Goal: Obtain resource: Download file/media

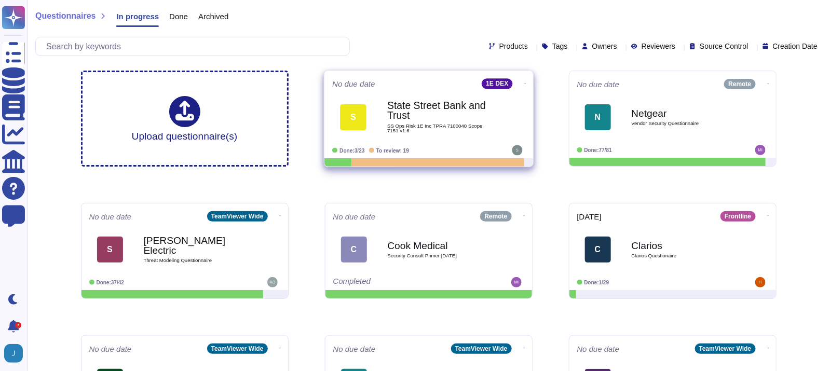
click at [483, 84] on div "1E DEX" at bounding box center [496, 83] width 31 height 10
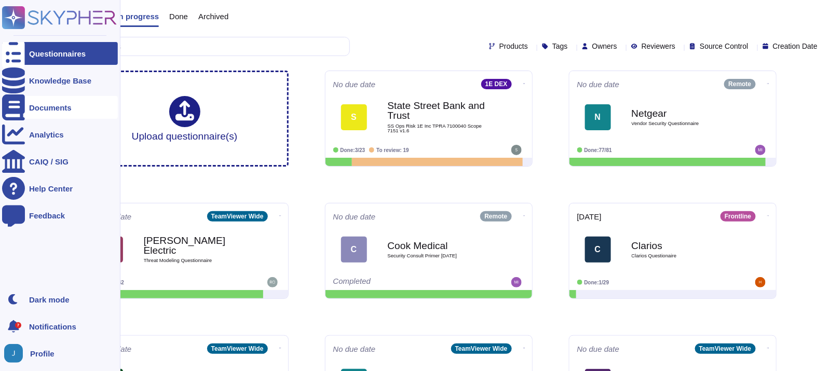
click at [26, 101] on div "Documents" at bounding box center [60, 107] width 116 height 23
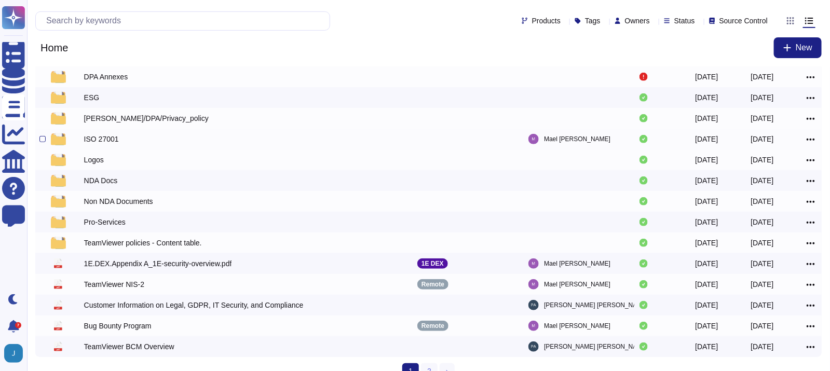
scroll to position [159, 0]
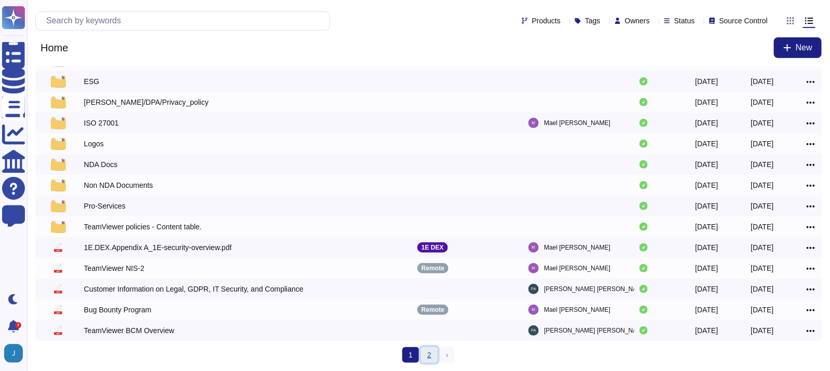
click at [424, 356] on link "2" at bounding box center [429, 355] width 17 height 16
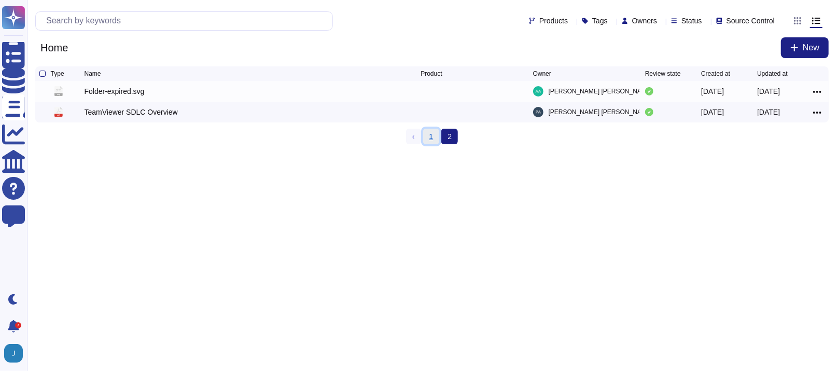
click at [434, 134] on link "1" at bounding box center [431, 137] width 17 height 16
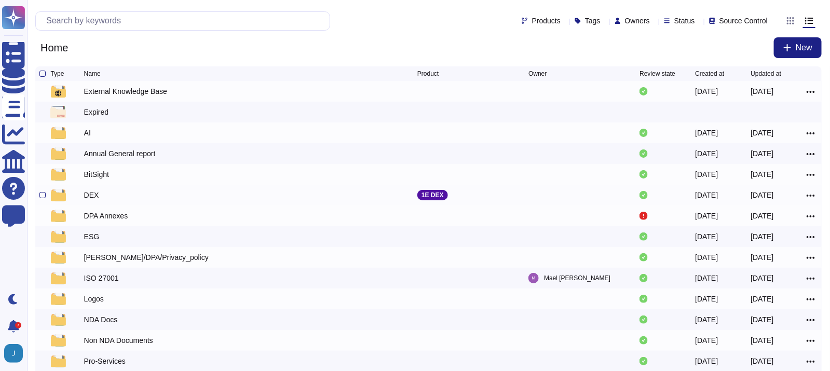
click at [93, 199] on div "DEX" at bounding box center [91, 195] width 15 height 10
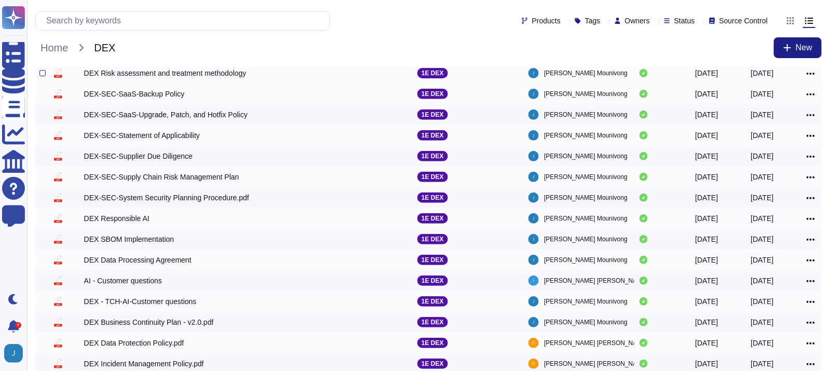
scroll to position [53, 0]
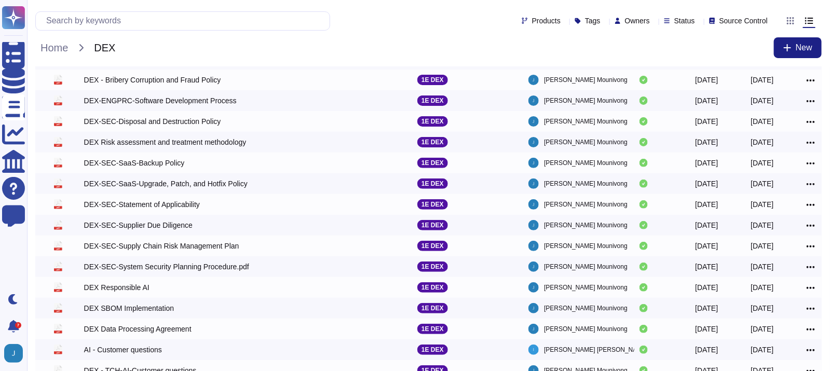
click at [425, 50] on div "Home DEX New" at bounding box center [428, 47] width 786 height 21
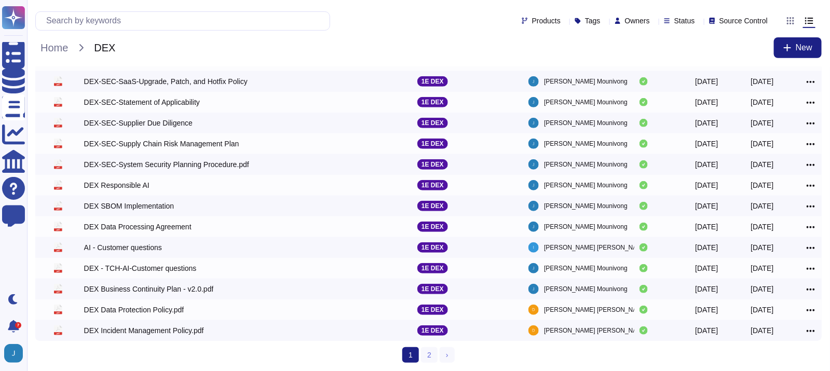
scroll to position [157, 0]
click at [46, 47] on span "Home" at bounding box center [54, 48] width 38 height 16
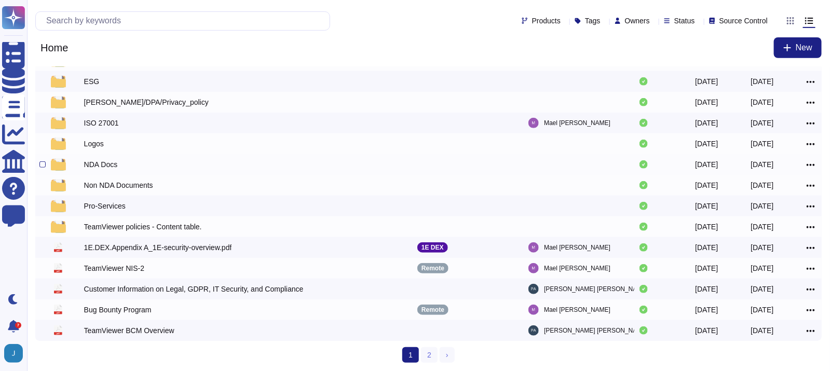
click at [100, 161] on div "NDA Docs" at bounding box center [101, 164] width 34 height 10
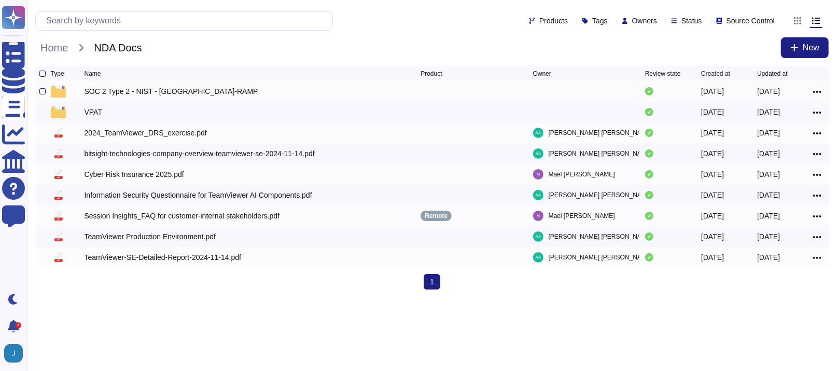
click at [156, 95] on div "SOC 2 Type 2 - NIST - [GEOGRAPHIC_DATA]-RAMP" at bounding box center [172, 91] width 174 height 10
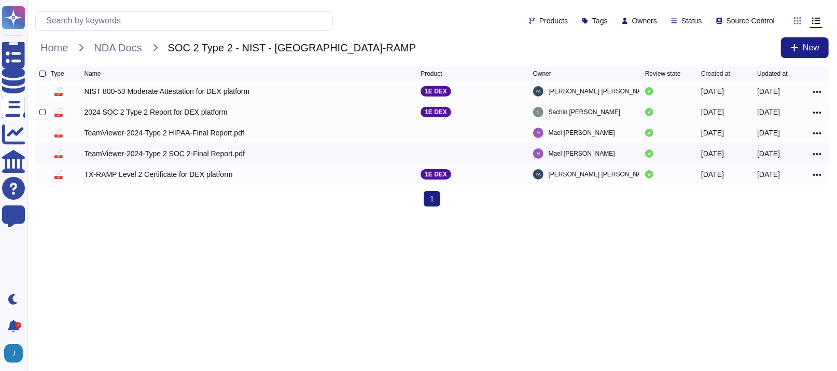
click at [206, 115] on div "2024 SOC 2 Type 2 Report for DEX platform" at bounding box center [156, 112] width 143 height 10
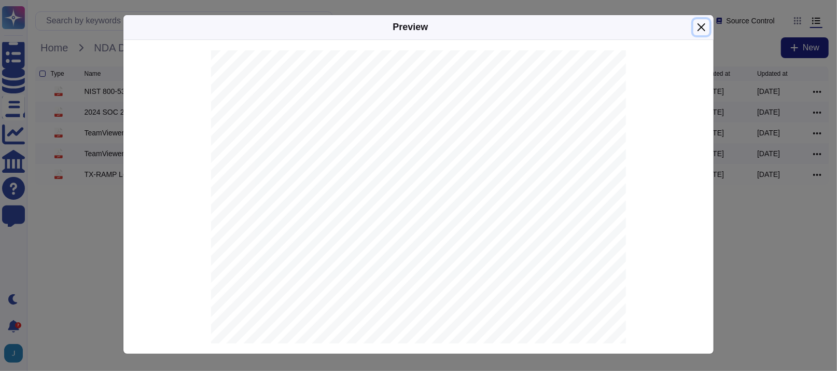
click at [699, 24] on button "Close" at bounding box center [702, 27] width 16 height 16
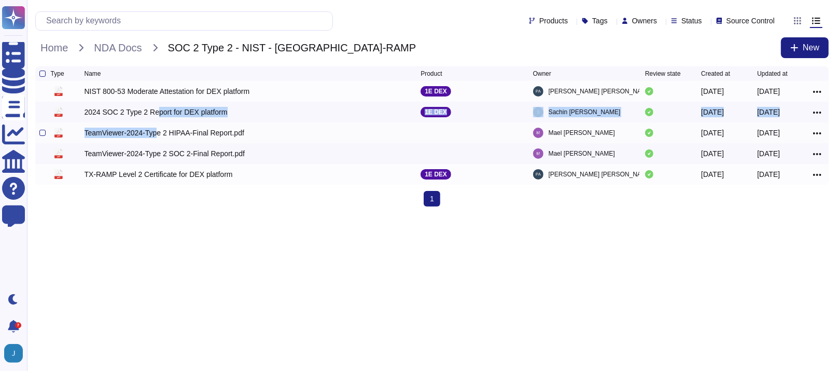
drag, startPoint x: 154, startPoint y: 114, endPoint x: 153, endPoint y: 129, distance: 15.1
click at [153, 129] on div "Type Name Product Owner Review state Created at Updated at pdf NIST 800-53 Mode…" at bounding box center [432, 125] width 794 height 118
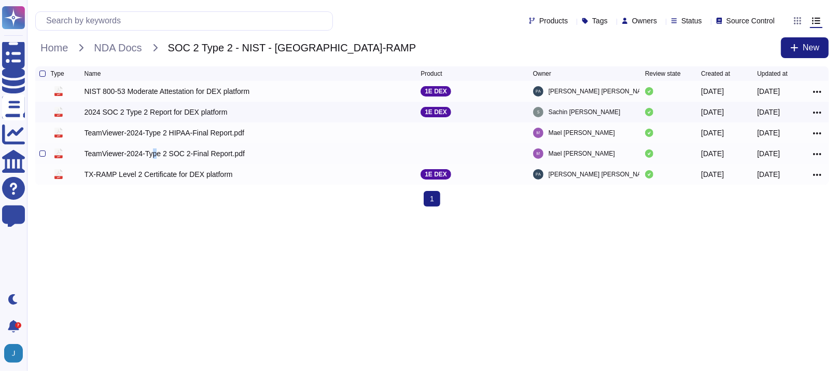
drag, startPoint x: 153, startPoint y: 129, endPoint x: 154, endPoint y: 159, distance: 30.6
click at [154, 159] on div "TeamViewer-2024-Type 2 SOC 2-Final Report.pdf" at bounding box center [165, 153] width 160 height 10
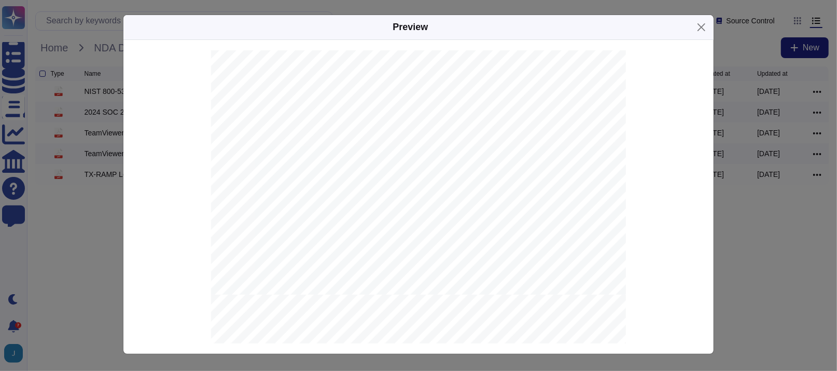
scroll to position [674, 0]
click at [699, 28] on button "Close" at bounding box center [702, 27] width 16 height 16
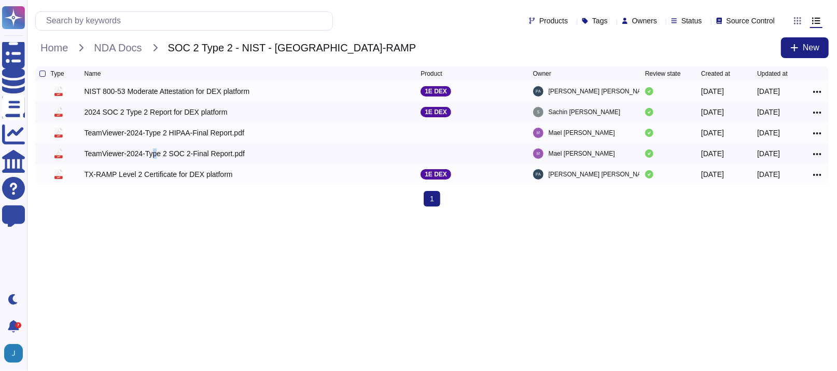
click at [233, 215] on html "Questionnaires Knowledge Base Documents Analytics CAIQ / SIG Help Center Feedba…" at bounding box center [418, 107] width 837 height 215
click at [110, 53] on span "NDA Docs" at bounding box center [118, 48] width 58 height 16
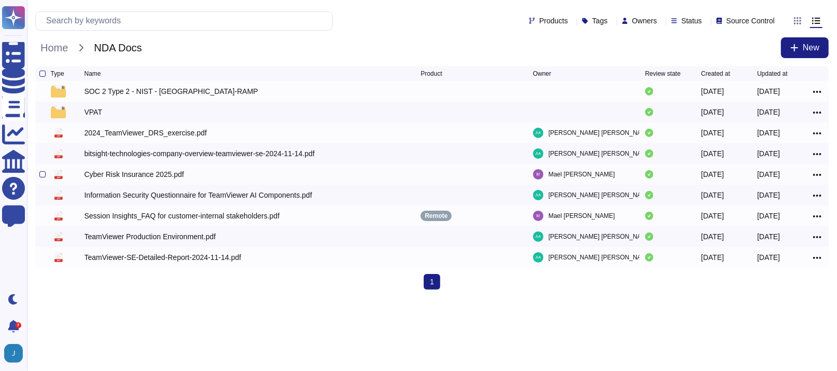
click at [160, 176] on div "Cyber Risk Insurance 2025.pdf" at bounding box center [135, 174] width 100 height 10
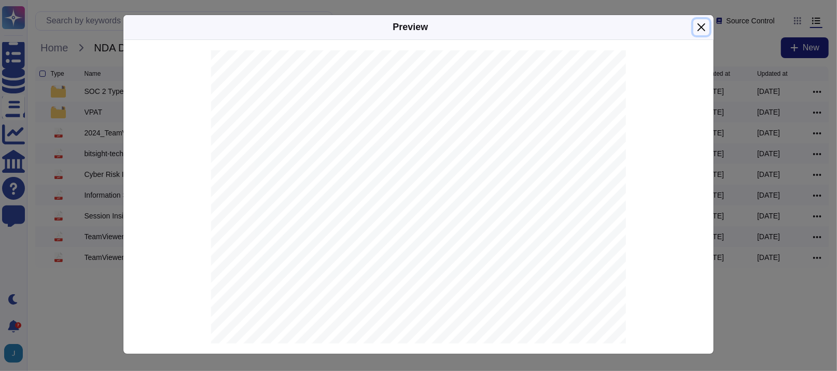
click at [695, 30] on button "Close" at bounding box center [702, 27] width 16 height 16
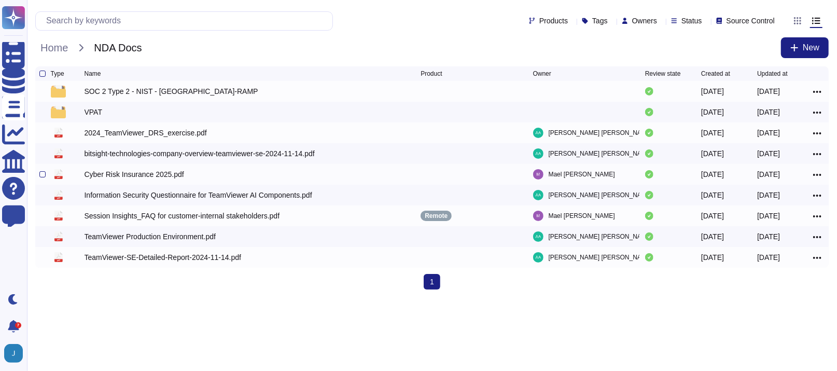
click at [816, 174] on icon at bounding box center [818, 174] width 8 height 9
click at [776, 221] on link "Download" at bounding box center [780, 221] width 82 height 15
click at [460, 19] on div "Products Tags Owners Status Source Control" at bounding box center [407, 20] width 744 height 19
click at [158, 298] on div "Type Name Product Owner Review state Created at Updated at SOC 2 Type 2 - NIST …" at bounding box center [432, 181] width 810 height 231
click at [93, 115] on div "VPAT" at bounding box center [94, 112] width 18 height 10
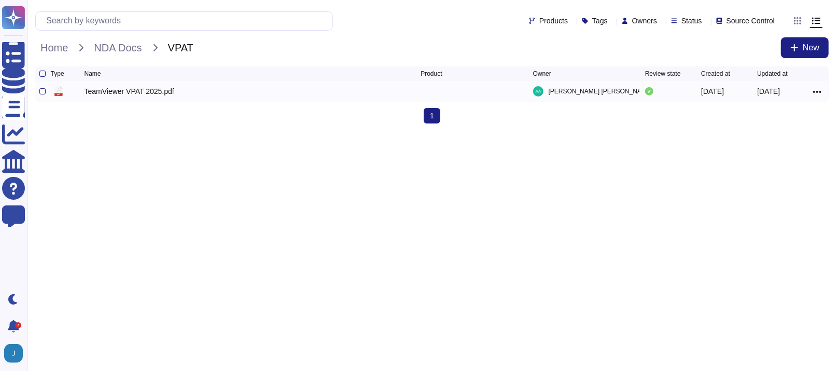
click at [122, 95] on div "TeamViewer VPAT 2025.pdf" at bounding box center [130, 91] width 90 height 10
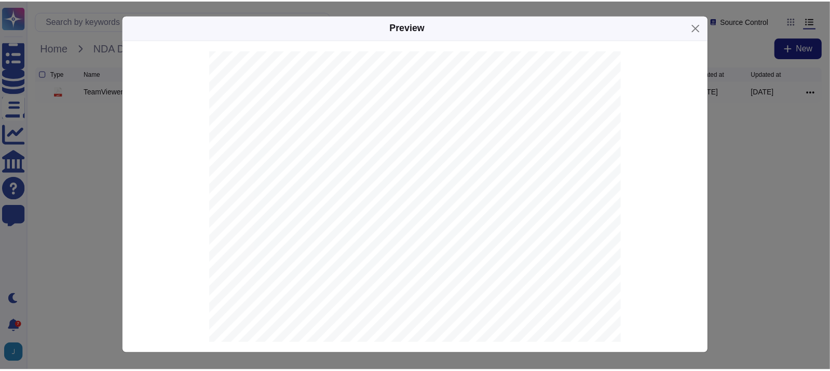
scroll to position [1401, 0]
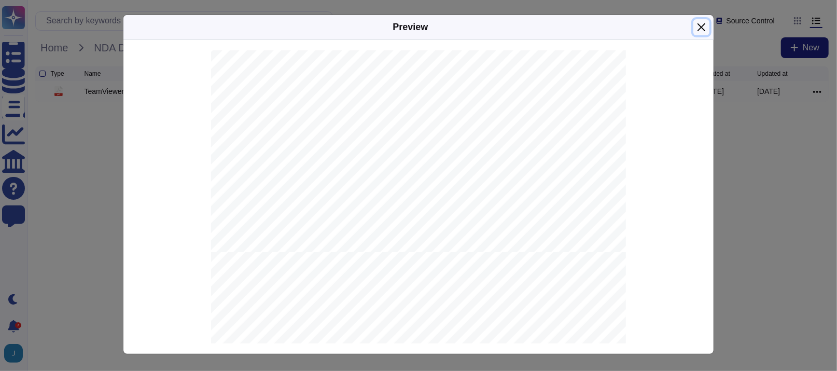
click at [701, 26] on button "Close" at bounding box center [702, 27] width 16 height 16
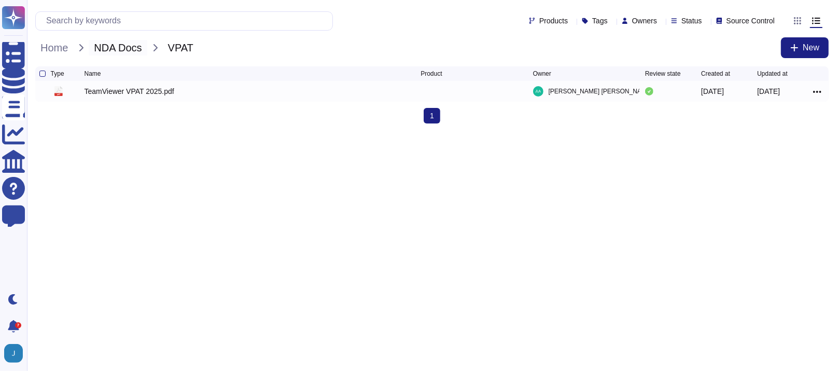
click at [144, 52] on span "NDA Docs" at bounding box center [118, 48] width 58 height 16
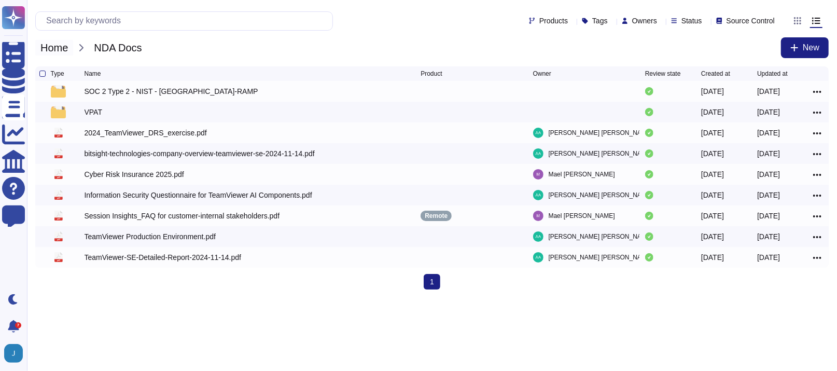
click at [57, 46] on span "Home" at bounding box center [54, 48] width 38 height 16
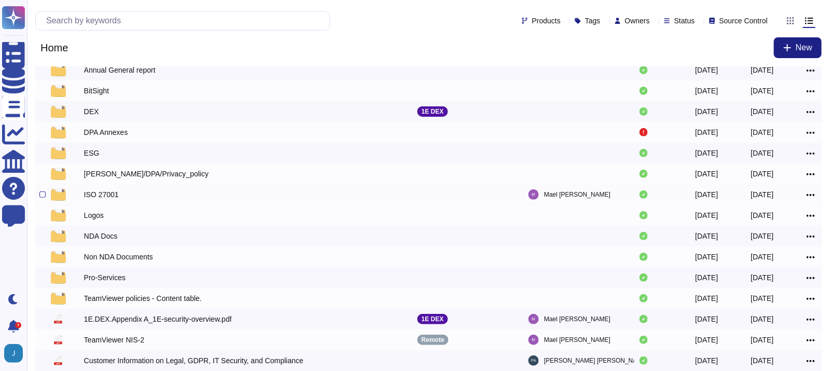
scroll to position [103, 0]
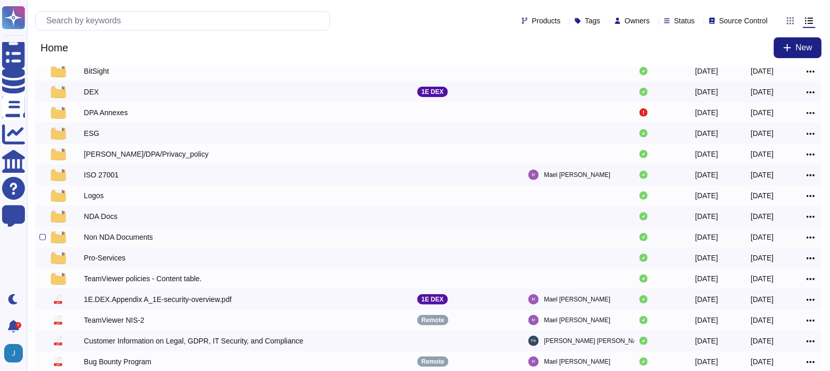
click at [144, 239] on div "Non NDA Documents" at bounding box center [118, 237] width 69 height 10
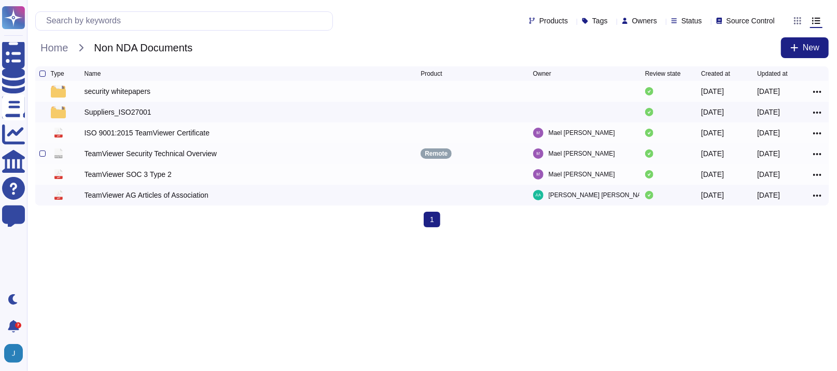
click at [195, 159] on div "TeamViewer Security Technical Overview" at bounding box center [151, 153] width 132 height 10
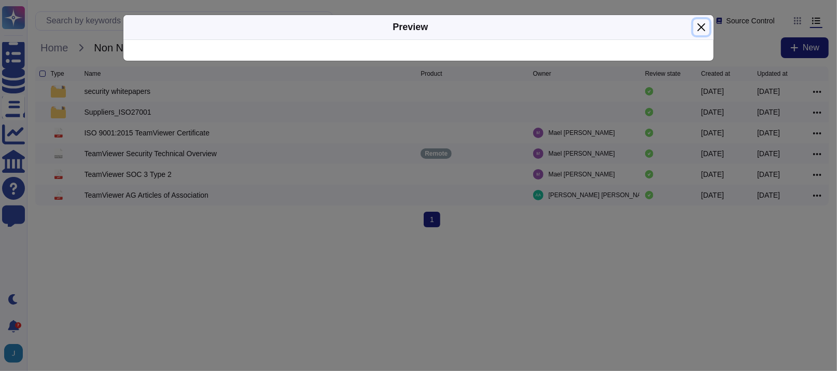
click at [706, 26] on button "Close" at bounding box center [702, 27] width 16 height 16
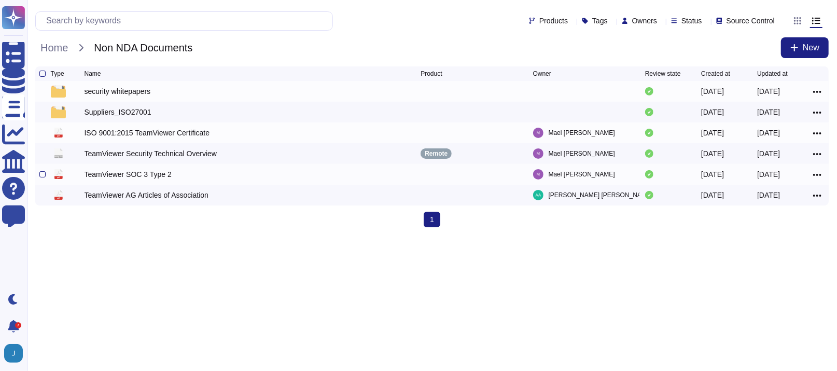
click at [130, 177] on div "TeamViewer SOC 3 Type 2" at bounding box center [128, 174] width 87 height 10
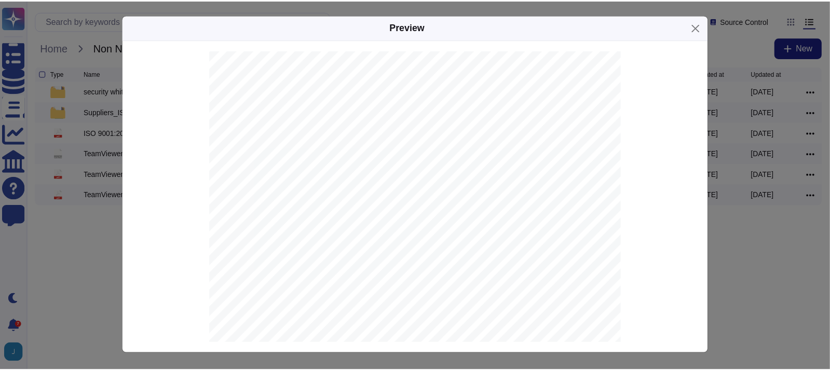
scroll to position [1297, 0]
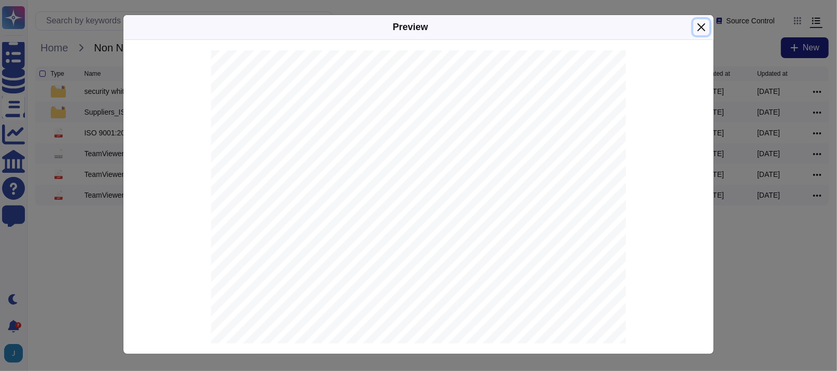
click at [697, 22] on button "Close" at bounding box center [702, 27] width 16 height 16
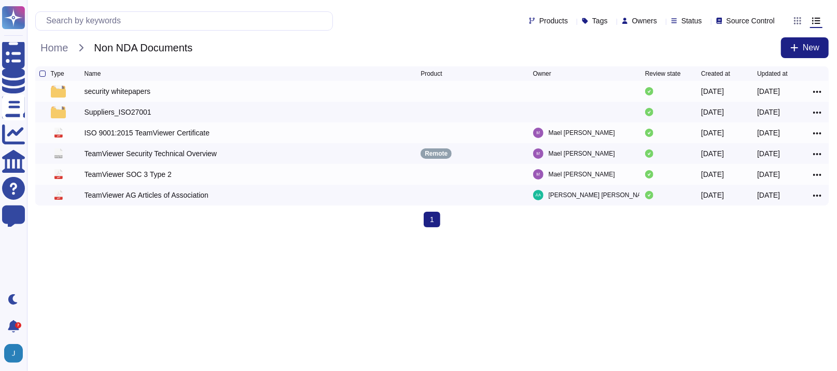
click at [126, 236] on html "Questionnaires Knowledge Base Documents Analytics CAIQ / SIG Help Center Feedba…" at bounding box center [418, 118] width 837 height 236
click at [58, 45] on span "Home" at bounding box center [54, 48] width 38 height 16
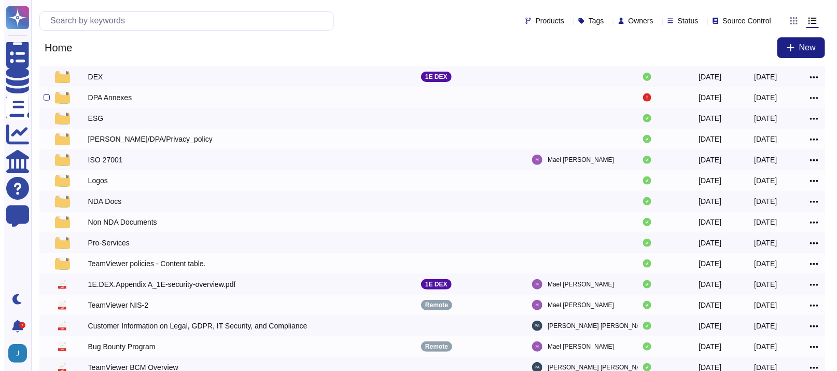
scroll to position [159, 0]
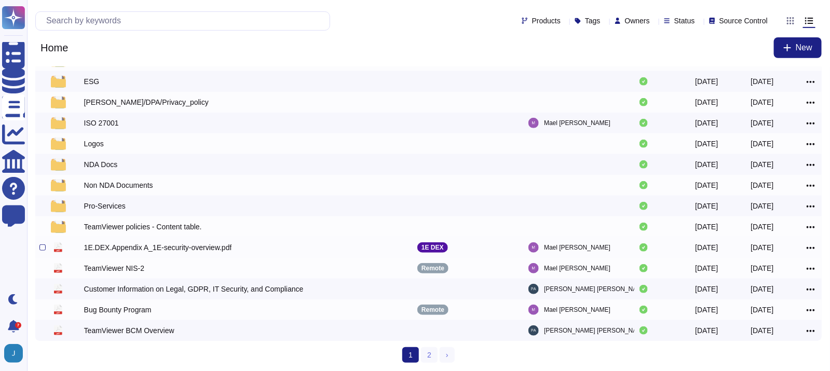
click at [150, 244] on div "1E.DEX.Appendix A_1E-security-overview.pdf" at bounding box center [158, 247] width 148 height 10
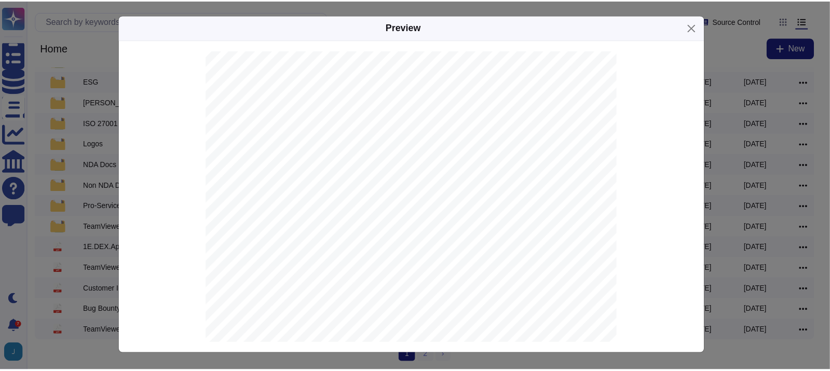
scroll to position [5603, 0]
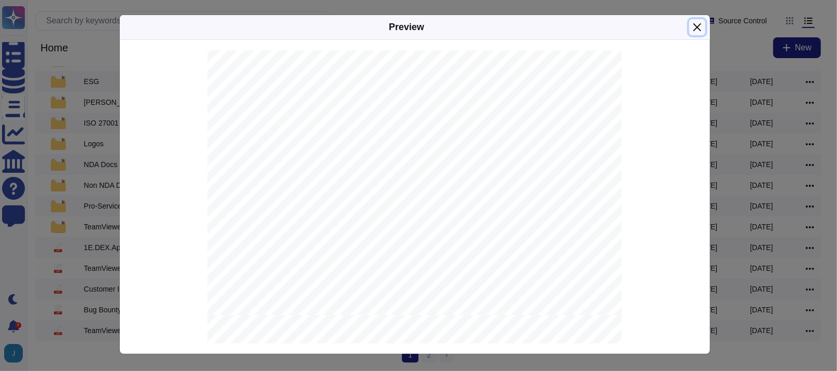
click at [693, 27] on button "Close" at bounding box center [698, 27] width 16 height 16
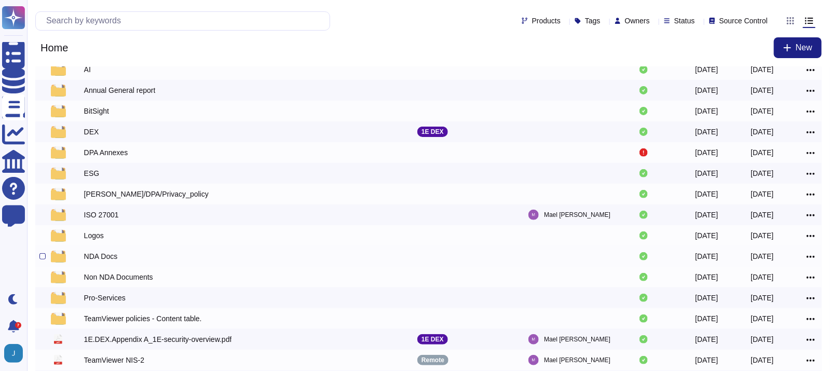
scroll to position [3, 0]
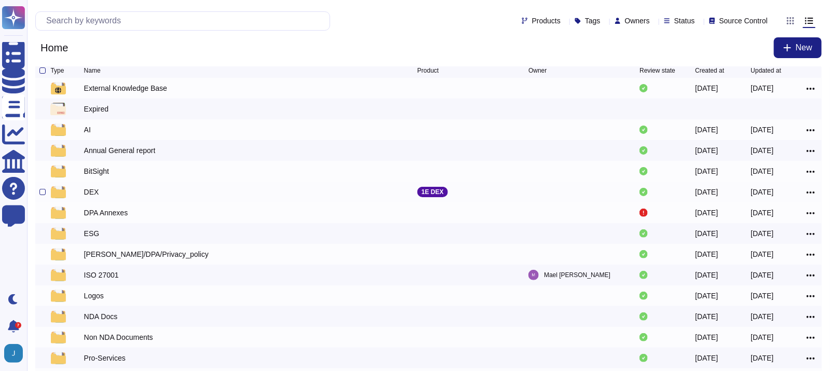
click at [95, 194] on div "DEX" at bounding box center [91, 192] width 15 height 10
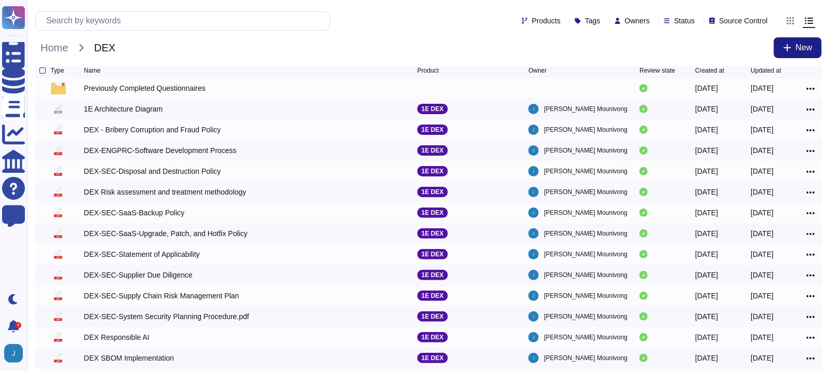
click at [328, 49] on div "Home DEX New" at bounding box center [428, 47] width 786 height 21
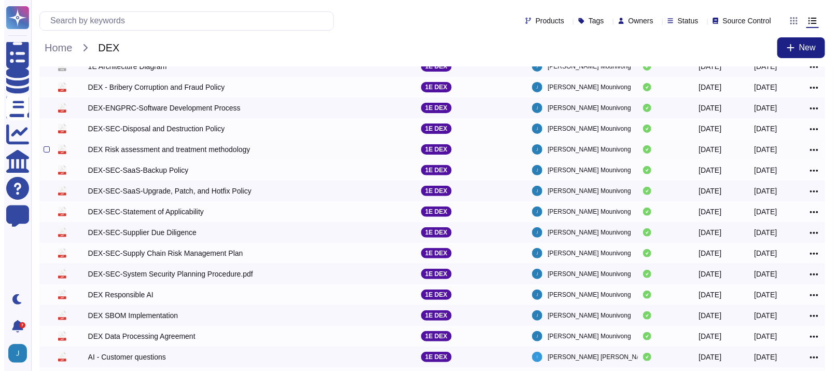
scroll to position [105, 0]
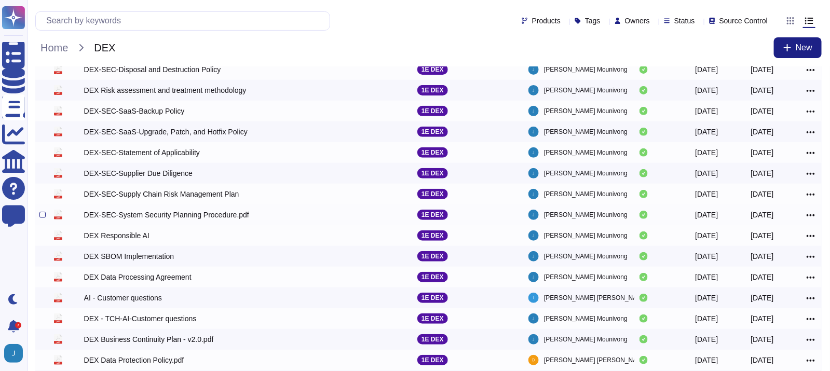
click at [200, 217] on div "DEX-SEC-System Security Planning Procedure.pdf" at bounding box center [166, 215] width 165 height 10
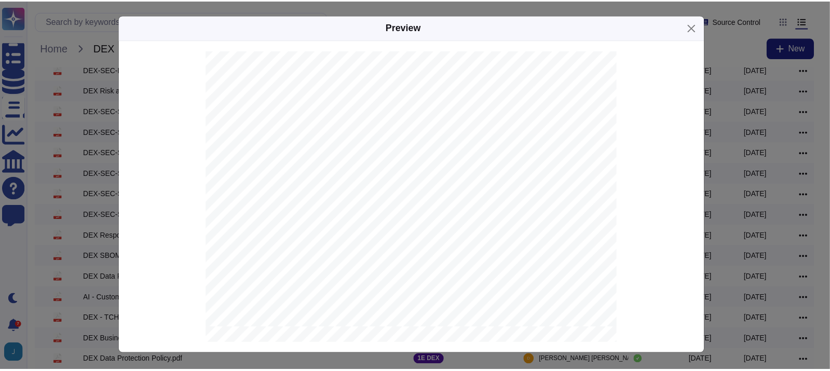
scroll to position [286, 0]
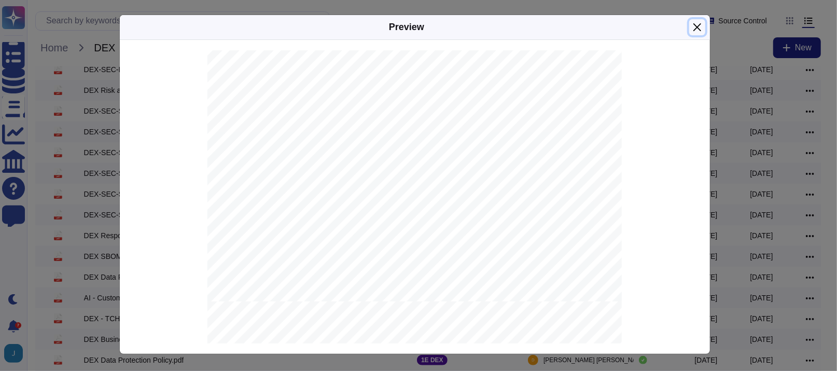
click at [692, 23] on button "Close" at bounding box center [698, 27] width 16 height 16
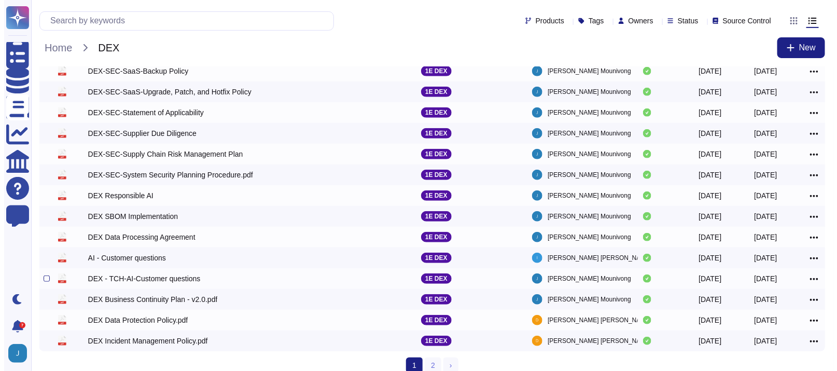
scroll to position [157, 0]
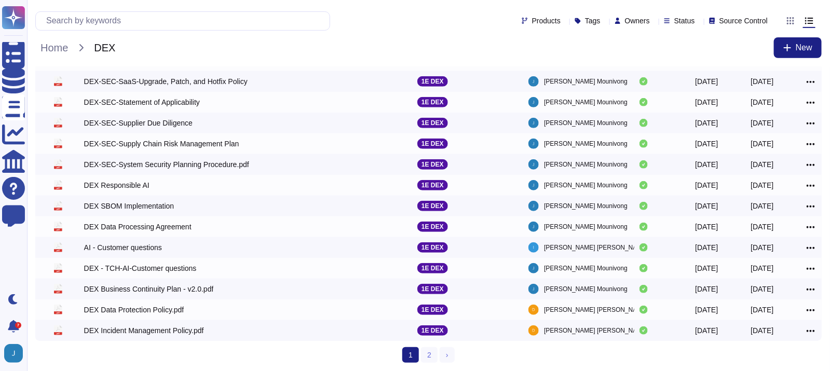
click at [178, 33] on div "Products Tags Owners Status Source Control" at bounding box center [428, 20] width 786 height 25
click at [156, 329] on div "DEX Incident Management Policy.pdf" at bounding box center [144, 330] width 120 height 10
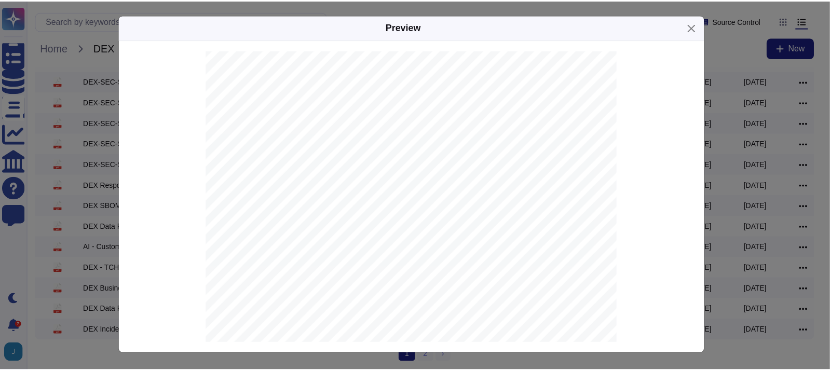
scroll to position [0, 0]
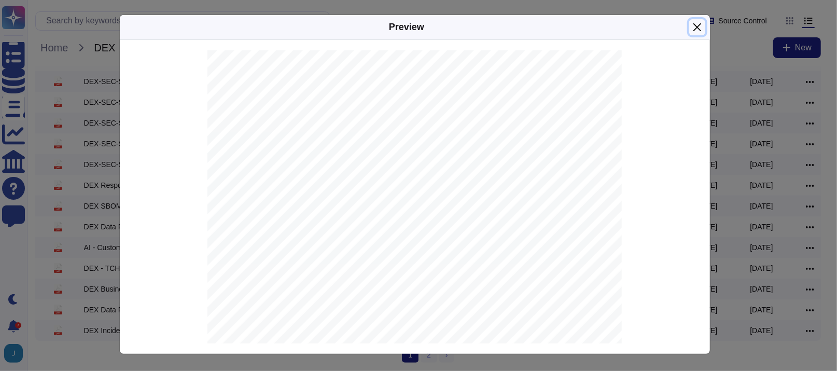
click at [696, 28] on button "Close" at bounding box center [698, 27] width 16 height 16
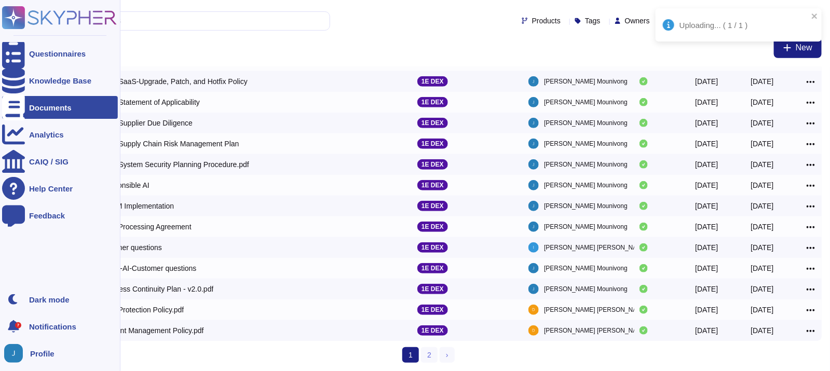
scroll to position [187, 0]
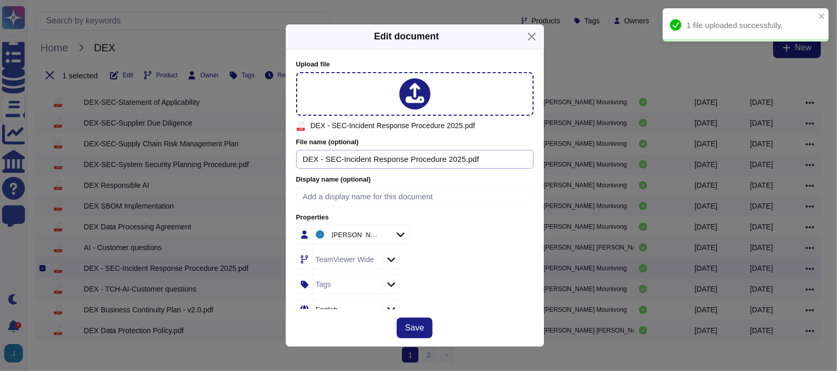
click at [479, 159] on input "DEX - SEC-Incident Response Procedure 2025.pdf" at bounding box center [415, 159] width 238 height 19
drag, startPoint x: 458, startPoint y: 157, endPoint x: 244, endPoint y: 153, distance: 213.8
click at [244, 153] on div "Edit document Upload file pdf DEX - SEC-Incident Response Procedure 2025.pdf Fi…" at bounding box center [418, 185] width 837 height 371
click at [362, 187] on input at bounding box center [415, 196] width 238 height 19
paste input "DEX - SEC-Incident Response Procedure 2025"
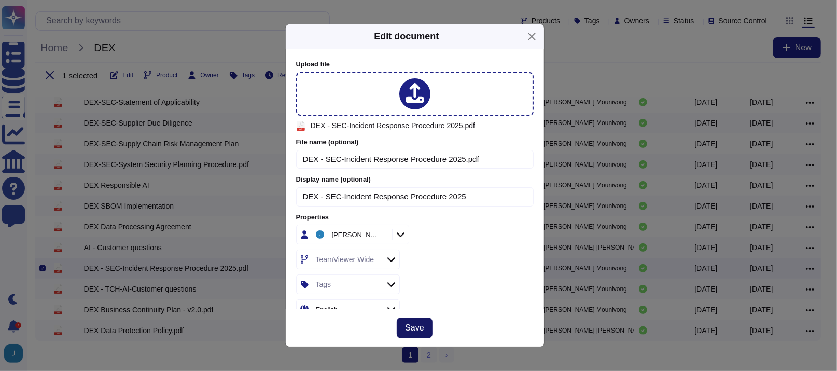
type input "DEX - SEC-Incident Response Procedure 2025"
drag, startPoint x: 421, startPoint y: 321, endPoint x: 405, endPoint y: 273, distance: 50.4
click at [407, 279] on div "Edit document Upload file pdf DEX - SEC-Incident Response Procedure 2025.pdf Fi…" at bounding box center [414, 185] width 259 height 323
click at [391, 258] on icon at bounding box center [391, 260] width 8 height 5
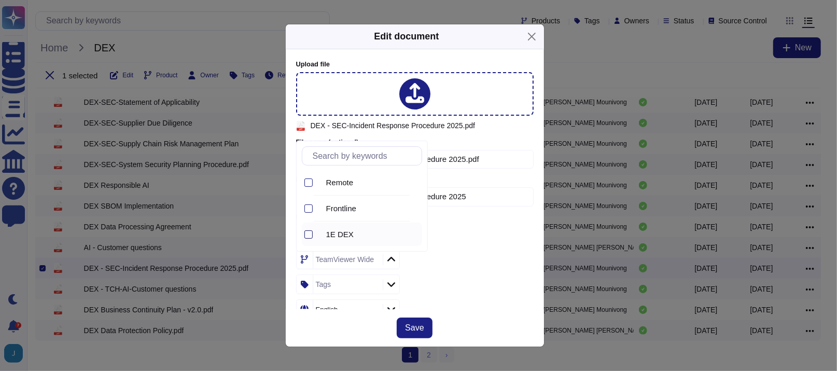
click at [306, 234] on div at bounding box center [309, 234] width 8 height 8
click at [456, 265] on div "1E DEX" at bounding box center [415, 260] width 238 height 20
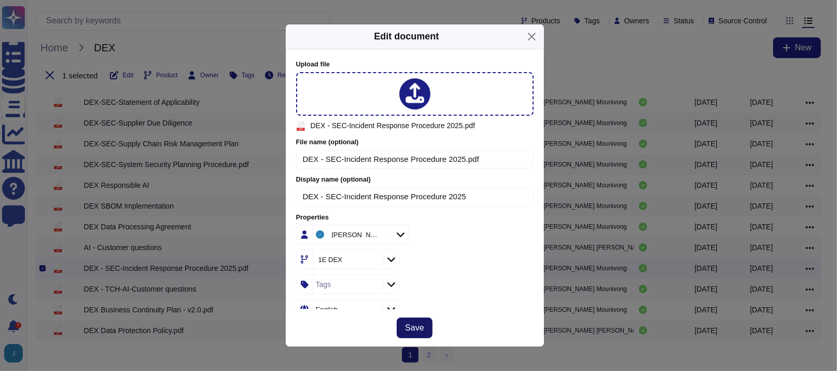
click at [419, 324] on span "Save" at bounding box center [414, 328] width 19 height 8
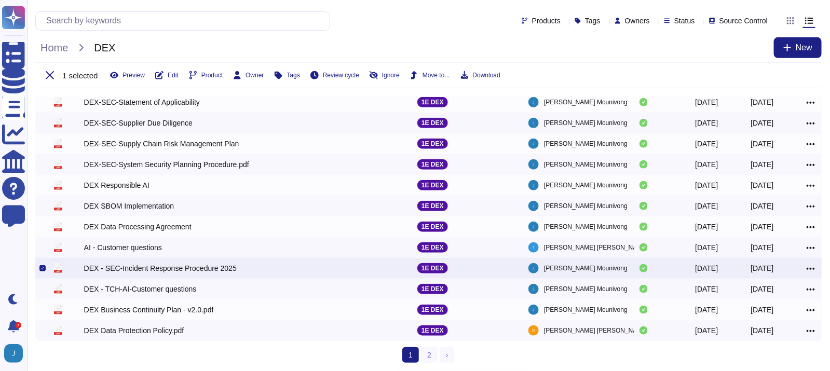
click at [383, 34] on div "Products Tags Owners Status Source Control Home DEX New 1 selected Preview Edit…" at bounding box center [428, 48] width 803 height 97
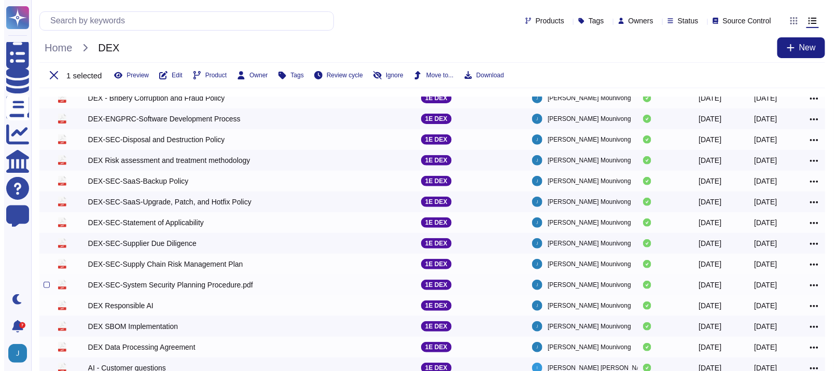
scroll to position [0, 0]
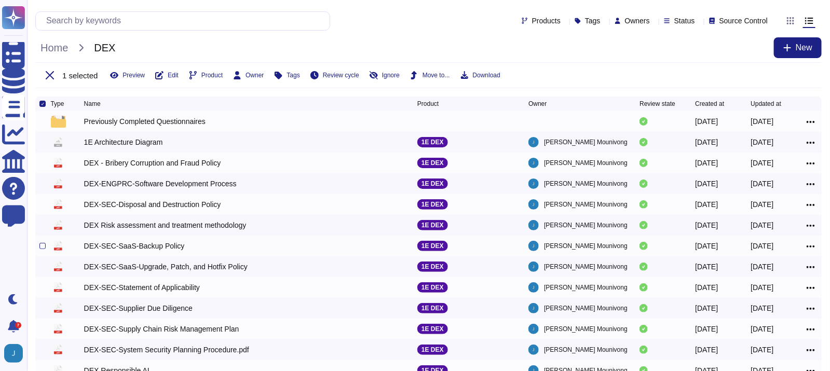
click at [163, 243] on div "DEX-SEC-SaaS-Backup Policy" at bounding box center [134, 246] width 101 height 10
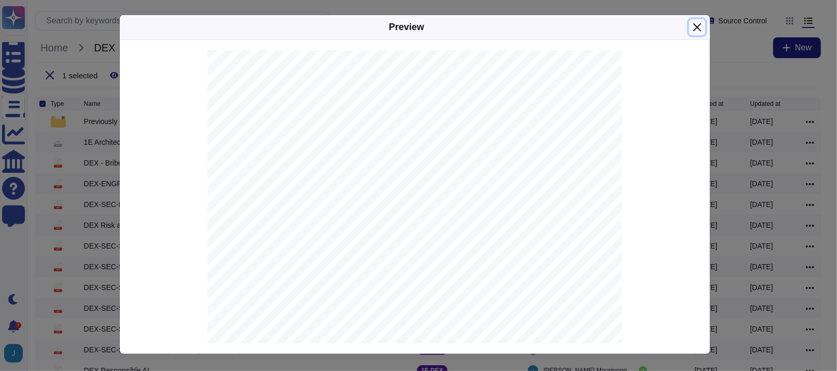
click at [703, 30] on button "Close" at bounding box center [698, 27] width 16 height 16
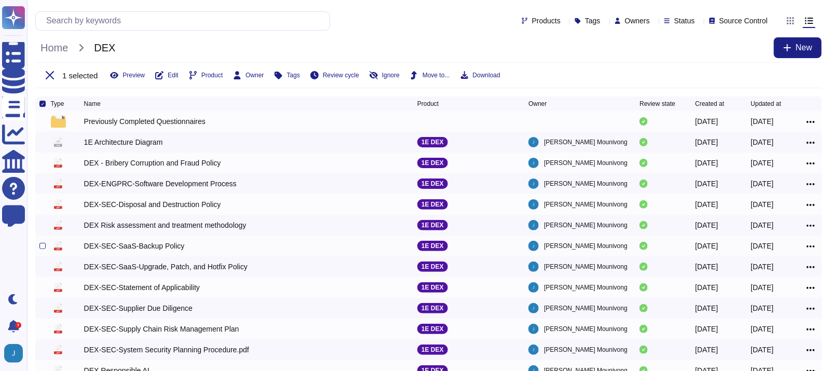
click at [811, 245] on icon at bounding box center [810, 246] width 8 height 9
click at [770, 291] on link "Download" at bounding box center [773, 292] width 82 height 15
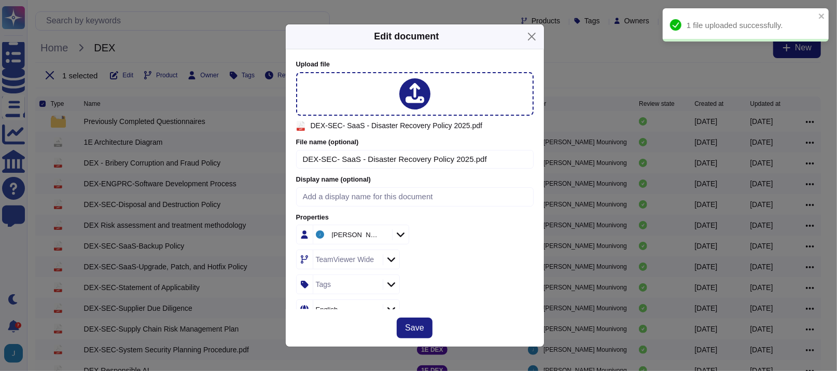
click at [483, 234] on div "[PERSON_NAME]" at bounding box center [415, 235] width 238 height 20
click at [392, 258] on icon at bounding box center [391, 260] width 8 height 5
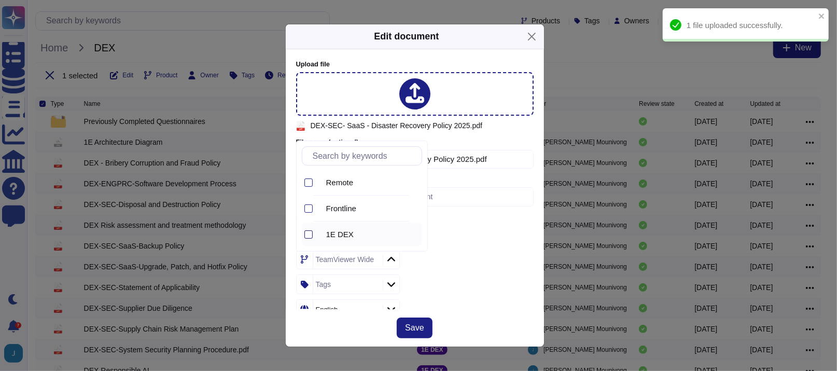
click at [312, 236] on div at bounding box center [309, 234] width 8 height 8
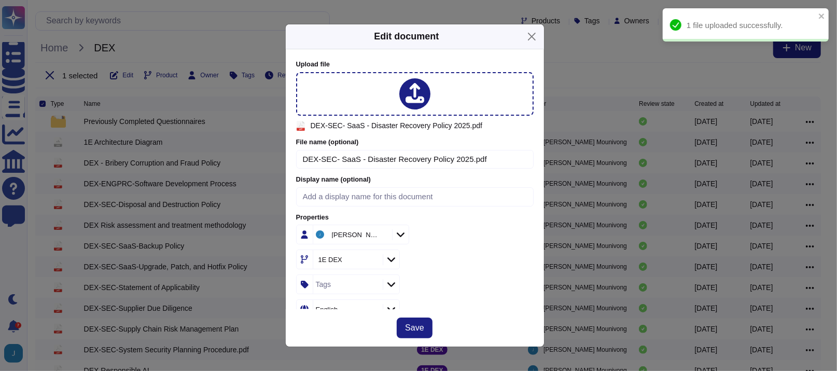
click at [480, 252] on div "1E DEX" at bounding box center [415, 260] width 238 height 20
click at [422, 321] on button "Save" at bounding box center [414, 328] width 35 height 21
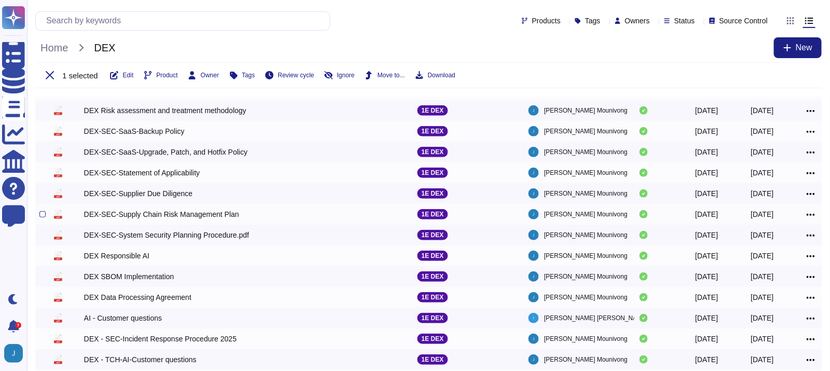
scroll to position [187, 0]
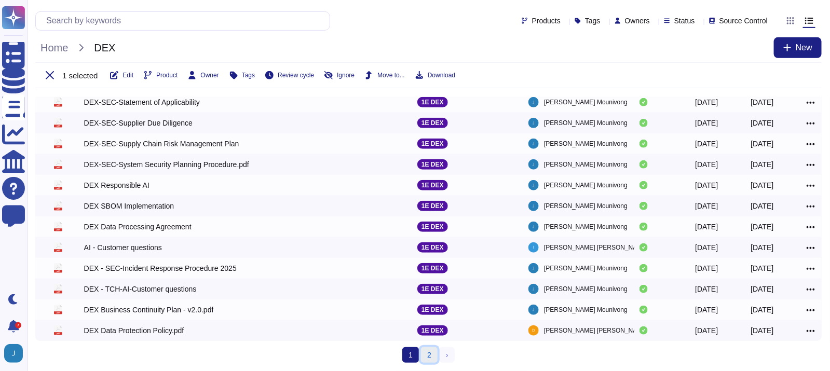
click at [427, 354] on link "2" at bounding box center [429, 355] width 17 height 16
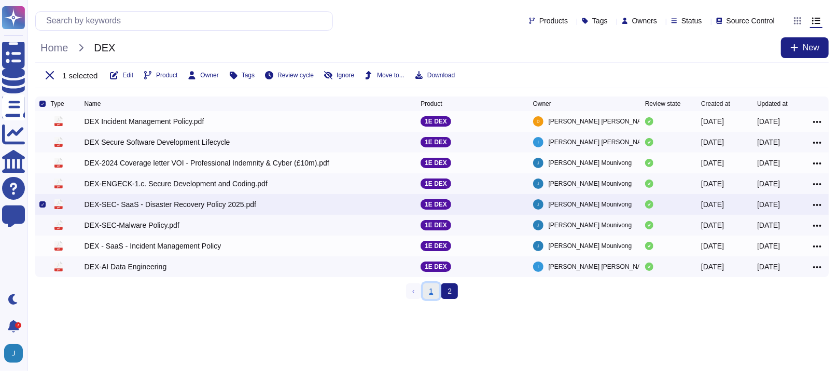
click at [437, 296] on link "1" at bounding box center [431, 291] width 17 height 16
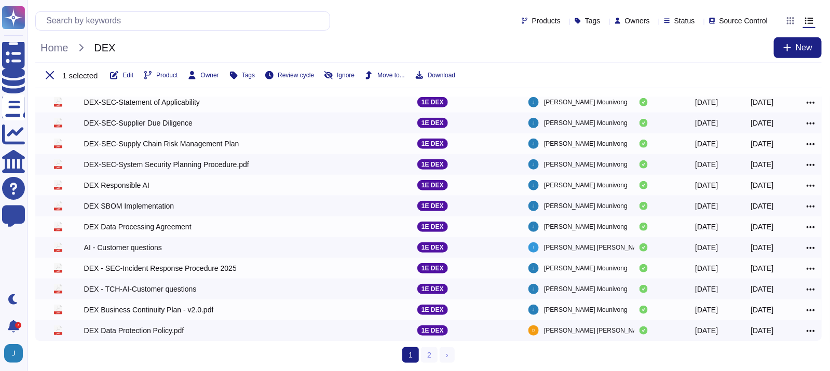
scroll to position [187, 0]
click at [165, 20] on input "text" at bounding box center [185, 21] width 288 height 18
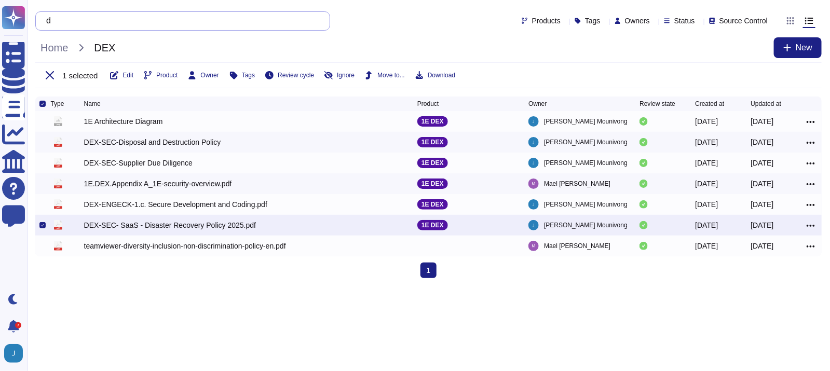
scroll to position [0, 0]
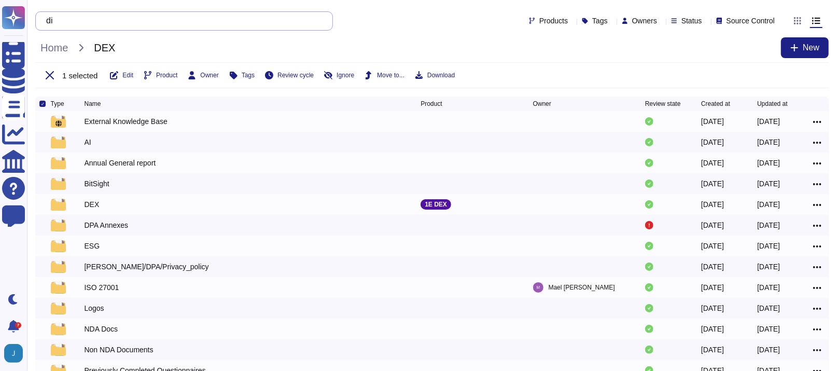
type input "d"
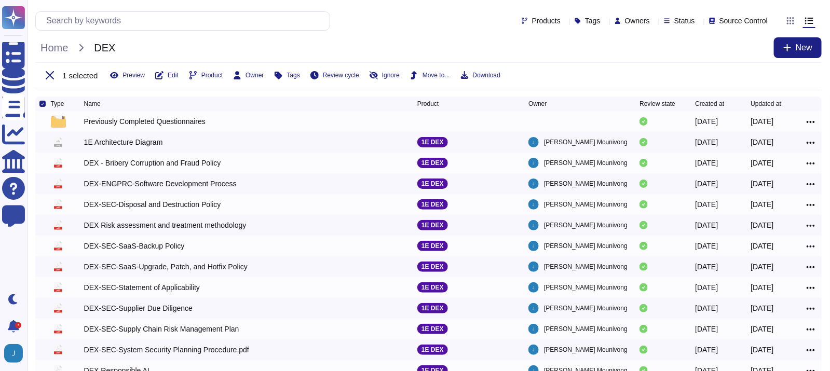
click at [682, 72] on div "1 selected Preview Edit Product Owner Tags Review cycle Ignore Move to... Downl…" at bounding box center [428, 75] width 786 height 26
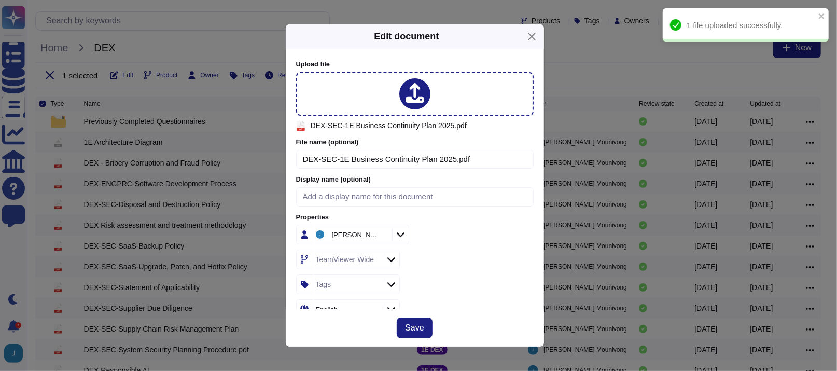
click at [392, 259] on icon at bounding box center [392, 259] width 8 height 10
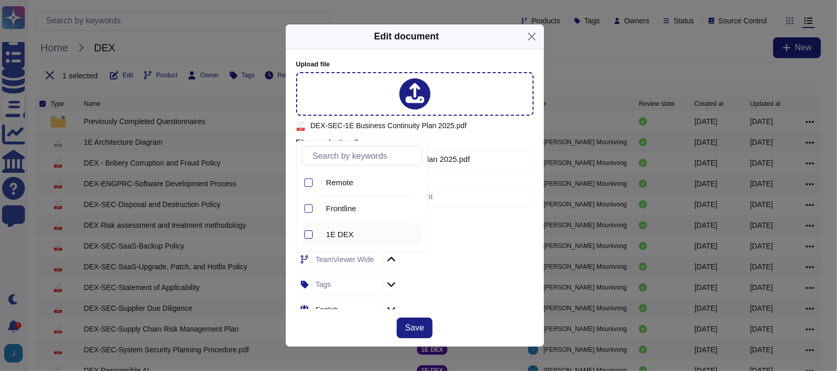
click at [306, 237] on div at bounding box center [309, 234] width 8 height 8
click at [422, 327] on span "Save" at bounding box center [414, 328] width 19 height 8
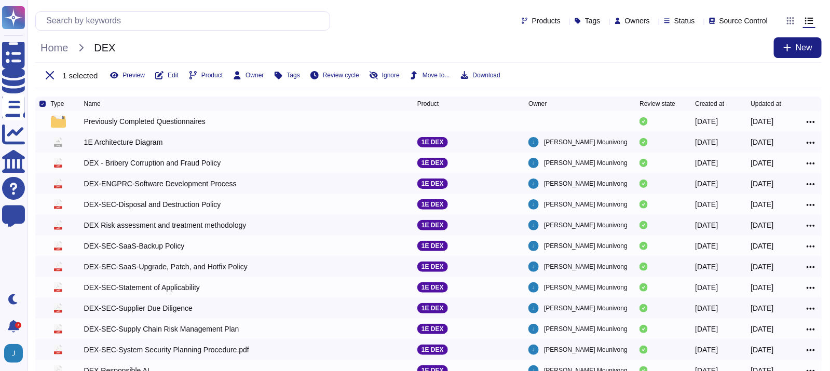
click at [715, 56] on div "Home DEX New" at bounding box center [428, 47] width 786 height 21
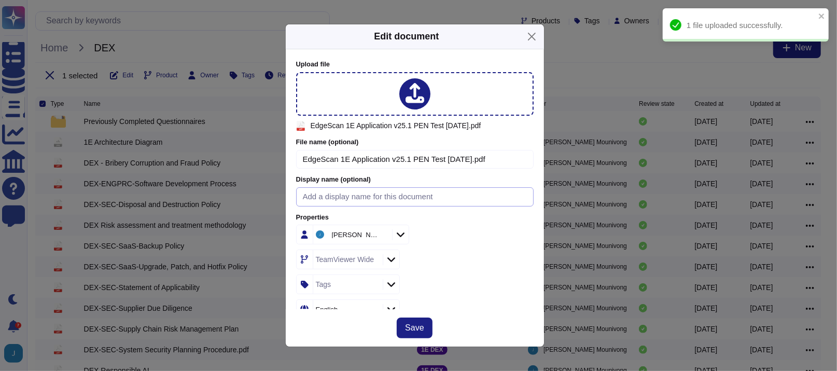
click at [448, 195] on input at bounding box center [415, 196] width 238 height 19
click at [386, 256] on div at bounding box center [391, 259] width 17 height 11
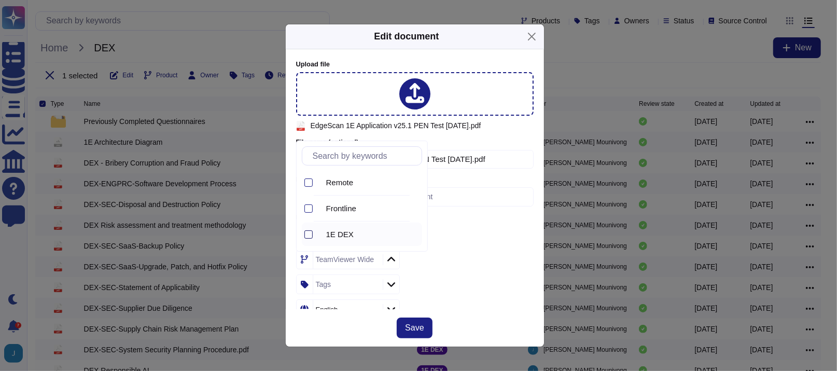
click at [312, 230] on div at bounding box center [309, 234] width 8 height 8
click at [424, 328] on button "Save" at bounding box center [414, 328] width 35 height 21
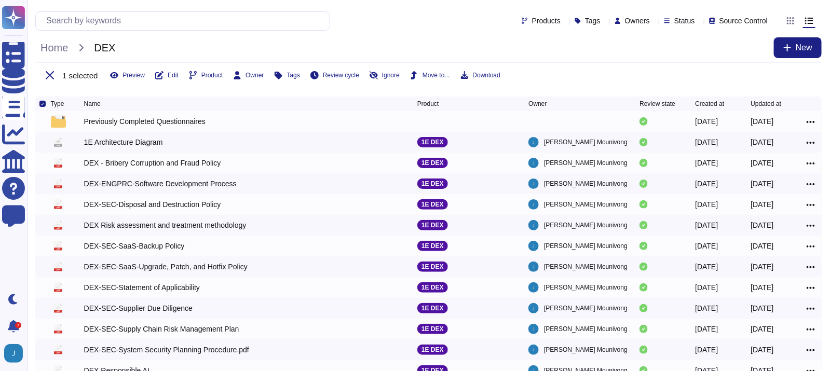
click at [383, 31] on div "Products Tags Owners Status Source Control" at bounding box center [428, 20] width 786 height 25
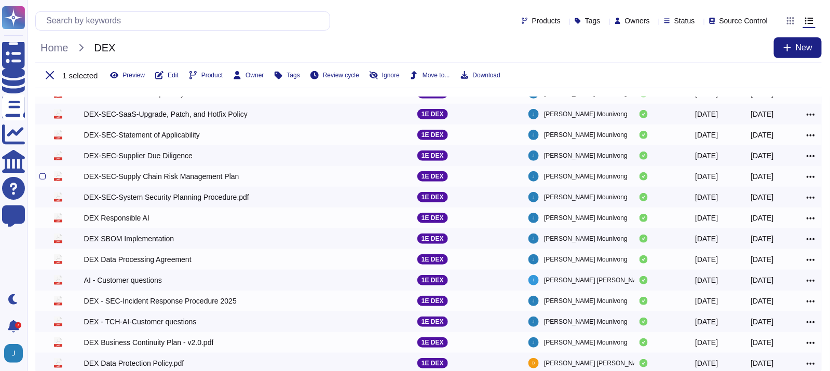
scroll to position [187, 0]
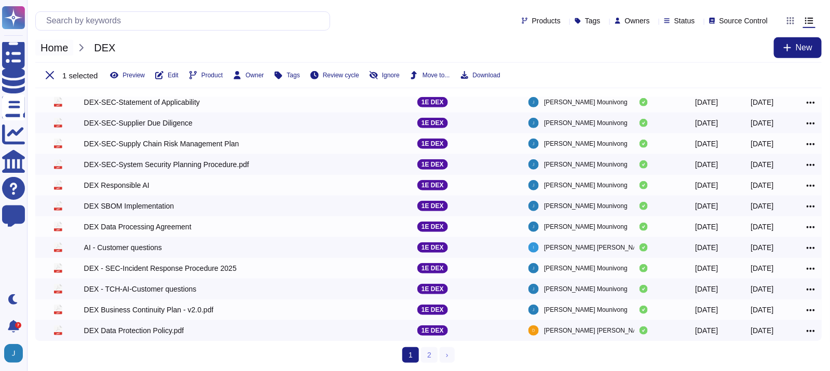
click at [57, 47] on span "Home" at bounding box center [54, 48] width 38 height 16
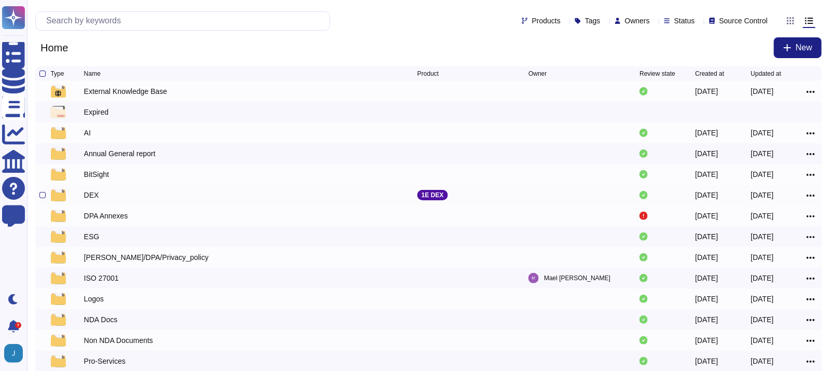
click at [86, 199] on div "DEX" at bounding box center [91, 195] width 15 height 10
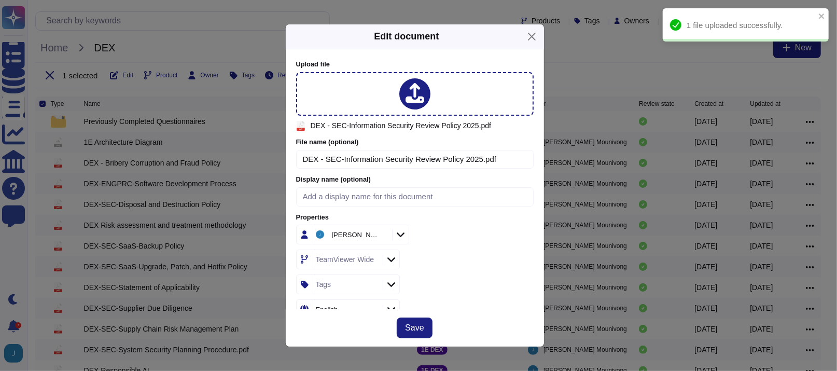
click at [371, 261] on div "TeamViewer Wide" at bounding box center [345, 259] width 59 height 7
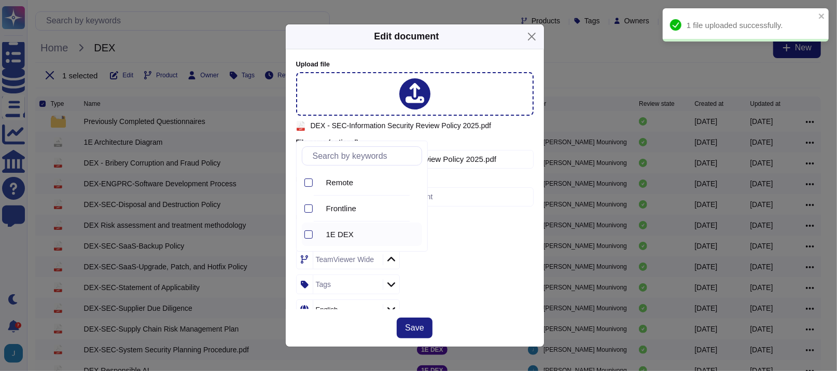
click at [370, 240] on div "1E DEX" at bounding box center [370, 234] width 104 height 23
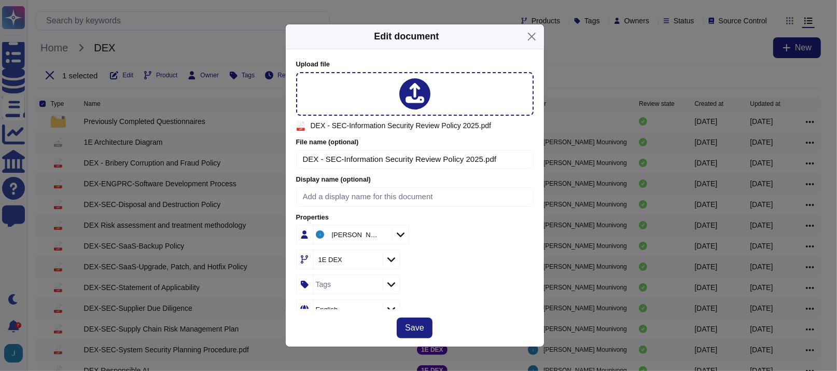
click at [469, 250] on div "1E DEX" at bounding box center [415, 260] width 238 height 20
click at [417, 325] on span "Save" at bounding box center [414, 328] width 19 height 8
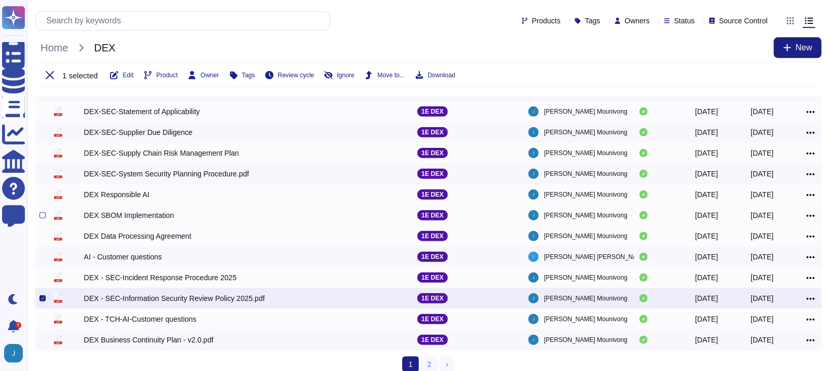
scroll to position [187, 0]
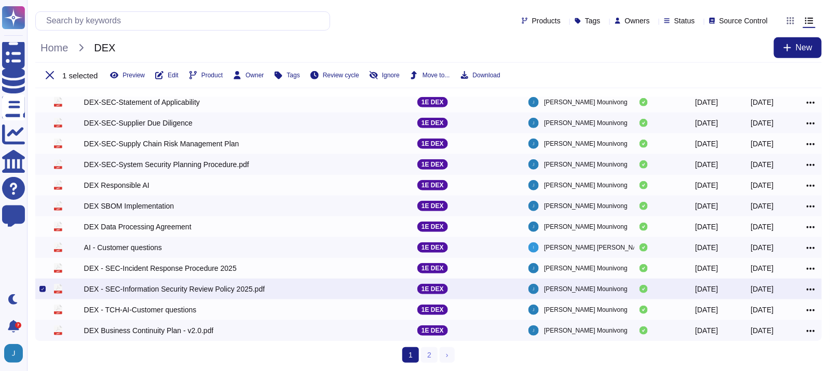
click at [261, 45] on div "Home DEX New" at bounding box center [428, 47] width 786 height 21
click at [50, 48] on span "Home" at bounding box center [54, 48] width 38 height 16
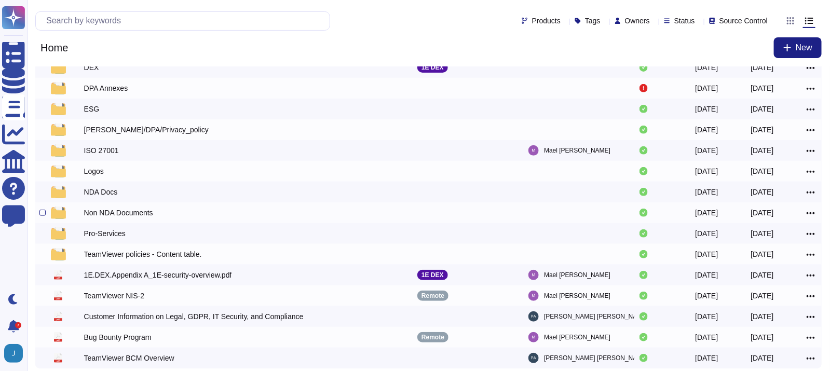
scroll to position [53, 0]
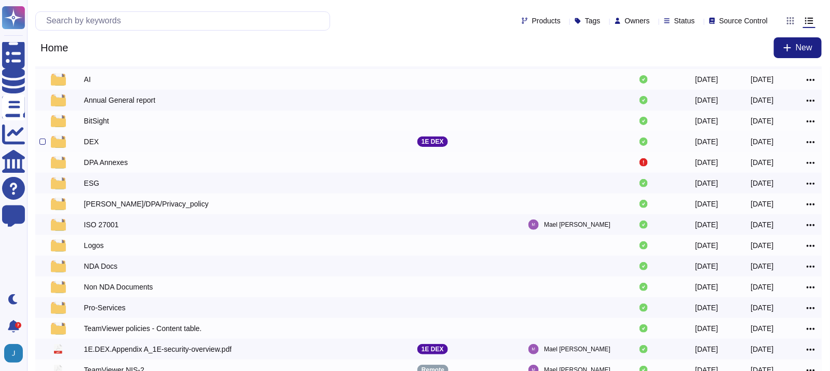
click at [95, 146] on div "DEX" at bounding box center [91, 141] width 15 height 10
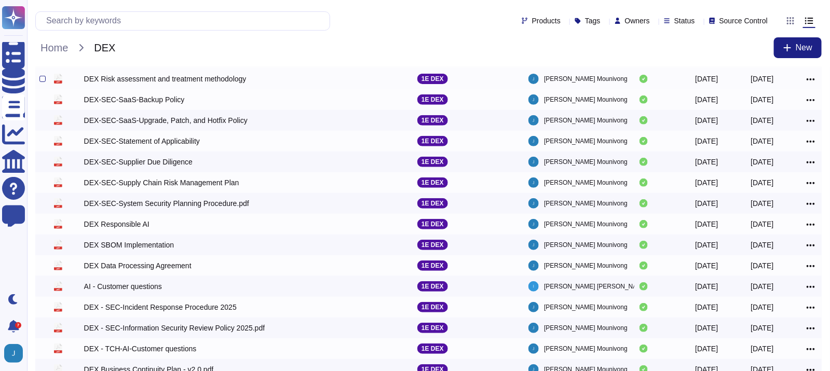
scroll to position [105, 0]
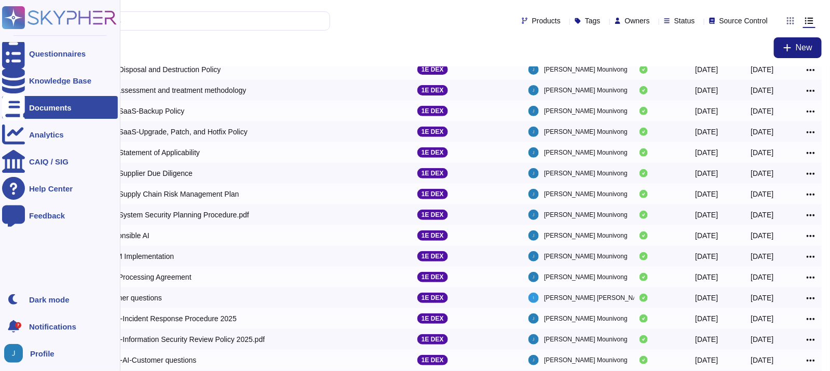
click at [18, 260] on ul "Questionnaires Knowledge Base Documents Analytics CAIQ / SIG Help Center Feedba…" at bounding box center [60, 162] width 116 height 240
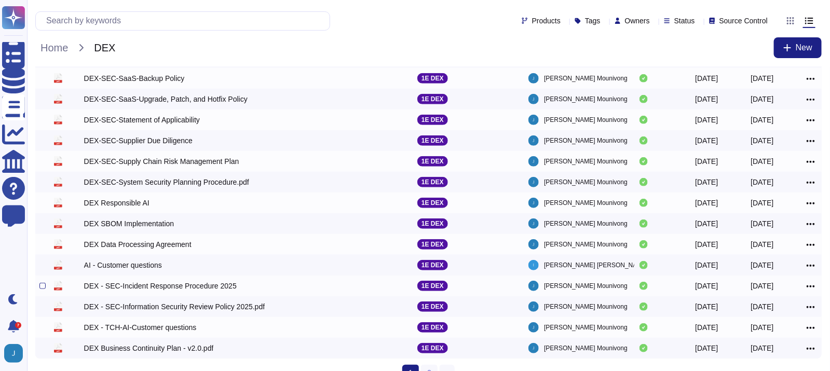
scroll to position [157, 0]
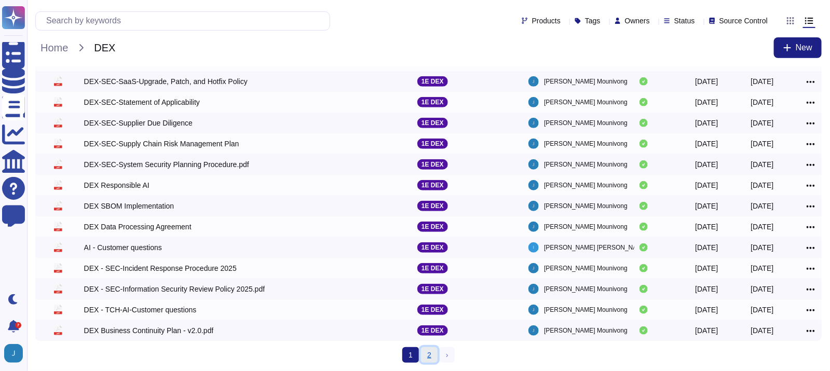
click at [426, 349] on link "2" at bounding box center [429, 355] width 17 height 16
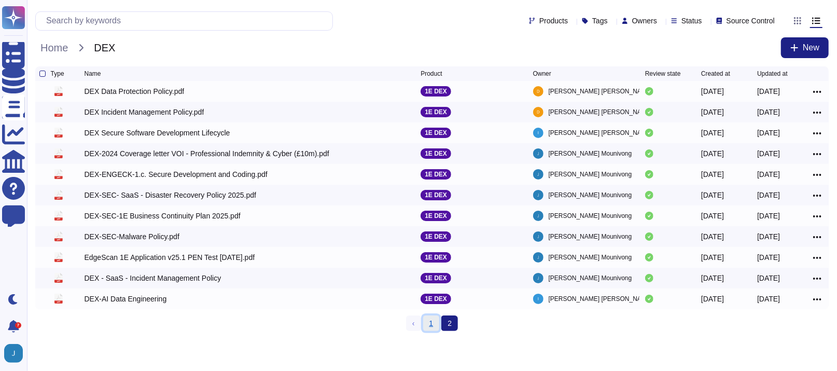
click at [427, 319] on link "1" at bounding box center [431, 323] width 17 height 16
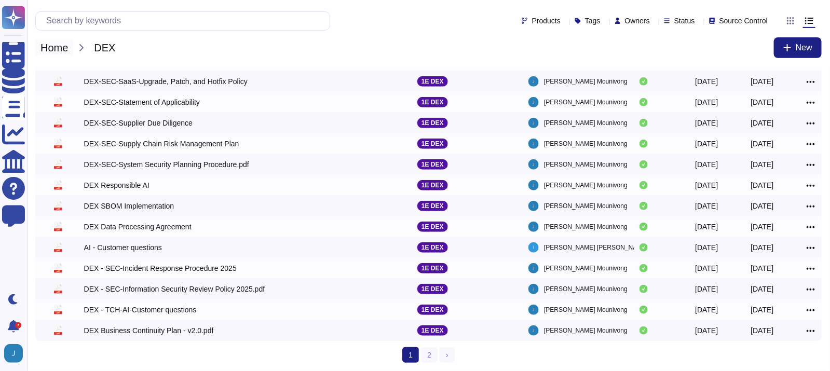
click at [56, 46] on span "Home" at bounding box center [54, 48] width 38 height 16
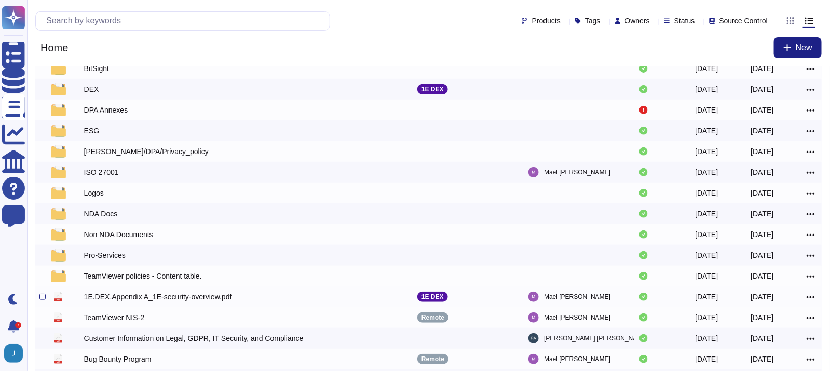
scroll to position [156, 0]
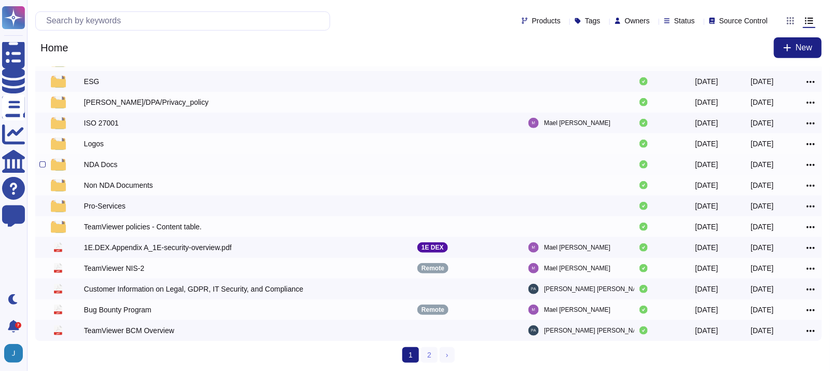
click at [97, 168] on div "NDA Docs" at bounding box center [101, 164] width 34 height 10
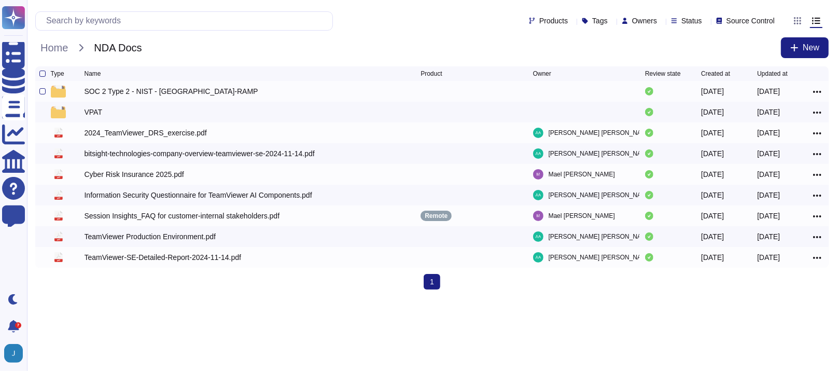
click at [120, 95] on div "SOC 2 Type 2 - NIST - [GEOGRAPHIC_DATA]-RAMP" at bounding box center [172, 91] width 174 height 10
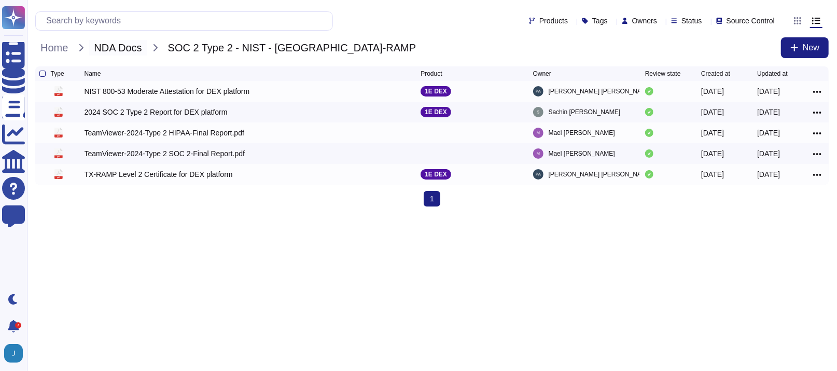
click at [112, 53] on span "NDA Docs" at bounding box center [118, 48] width 58 height 16
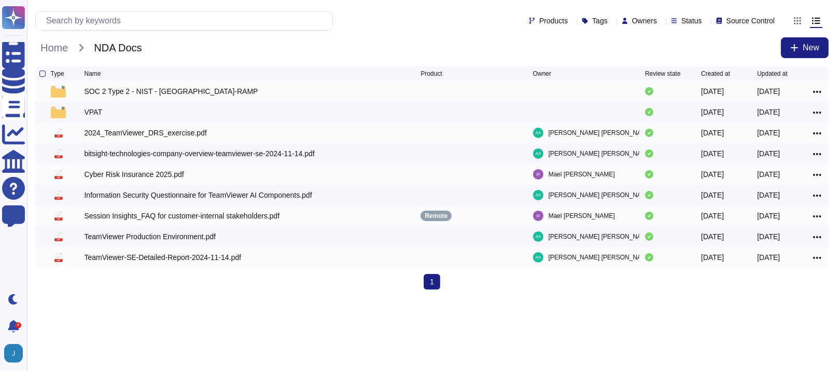
click at [319, 298] on div "Type Name Product Owner Review state Created at Updated at SOC 2 Type 2 - NIST …" at bounding box center [432, 181] width 810 height 231
click at [312, 46] on div "Home NDA Docs New" at bounding box center [432, 47] width 794 height 21
